Goal: Navigation & Orientation: Find specific page/section

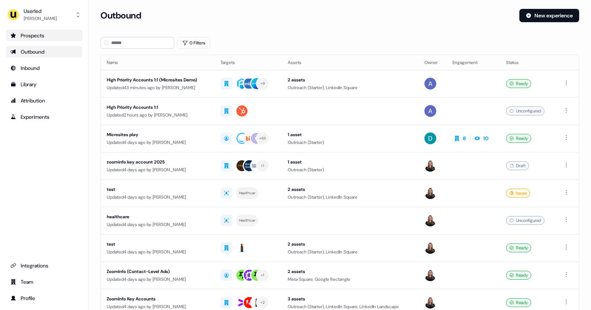
click at [51, 38] on div "Prospects" at bounding box center [44, 35] width 68 height 7
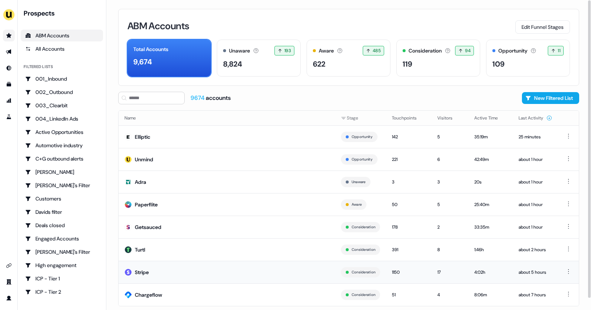
click at [155, 268] on td "Stripe" at bounding box center [227, 272] width 217 height 23
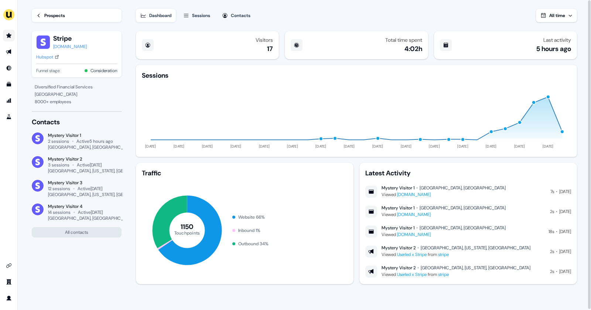
click at [58, 16] on div "Prospects" at bounding box center [54, 15] width 21 height 7
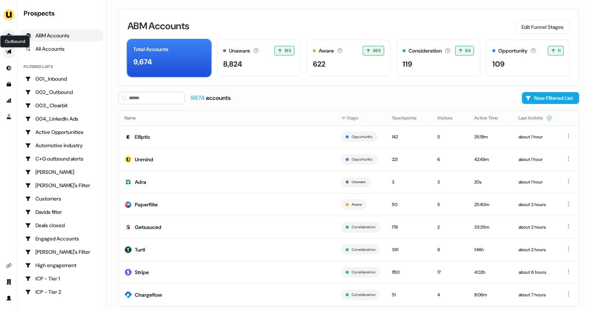
click at [6, 54] on icon "Go to outbound experience" at bounding box center [9, 52] width 6 height 6
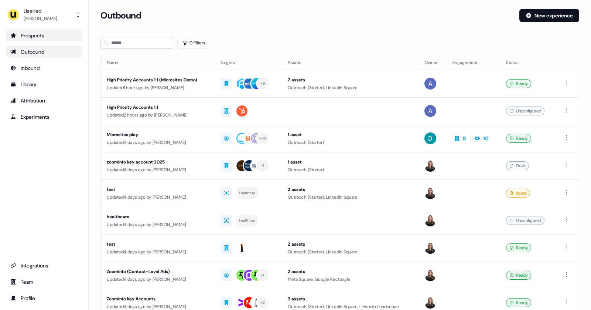
click at [48, 38] on div "Prospects" at bounding box center [44, 35] width 68 height 7
